Goal: Navigation & Orientation: Find specific page/section

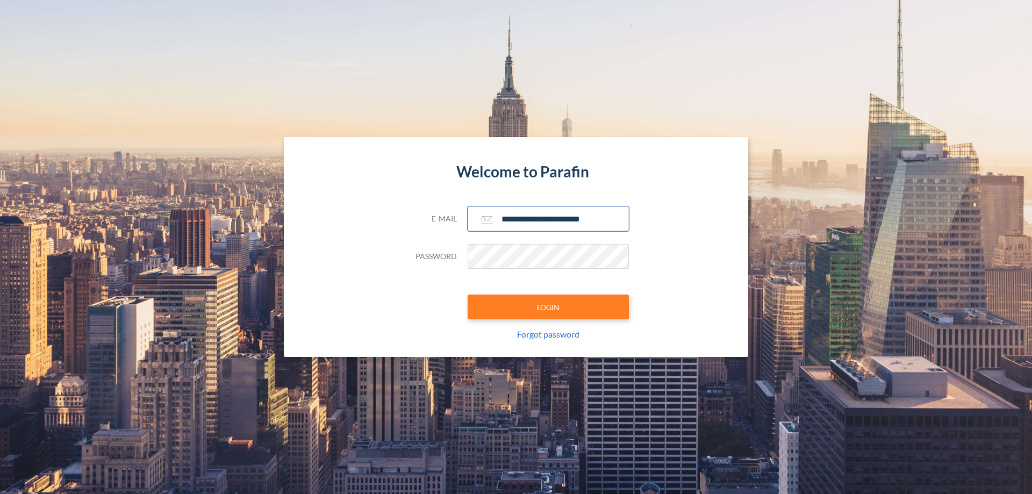
type input "**********"
click at [549, 307] on button "LOGIN" at bounding box center [548, 307] width 161 height 25
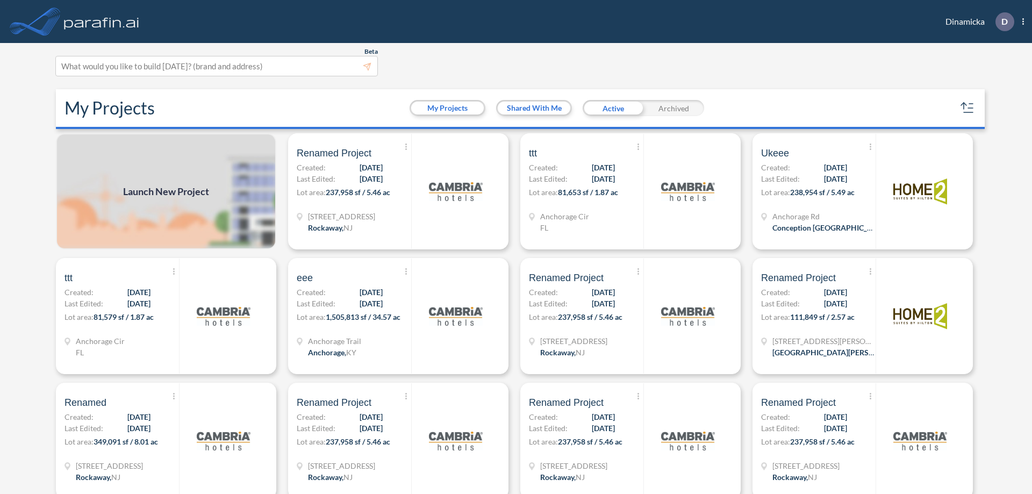
scroll to position [3, 0]
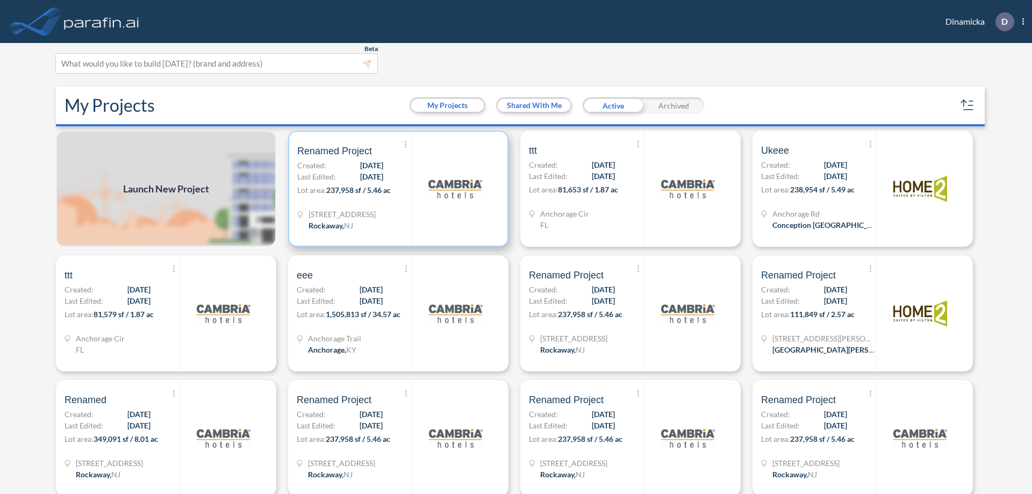
click at [396, 189] on p "Lot area: 237,958 sf / 5.46 ac" at bounding box center [354, 192] width 114 height 16
